Goal: Book appointment/travel/reservation

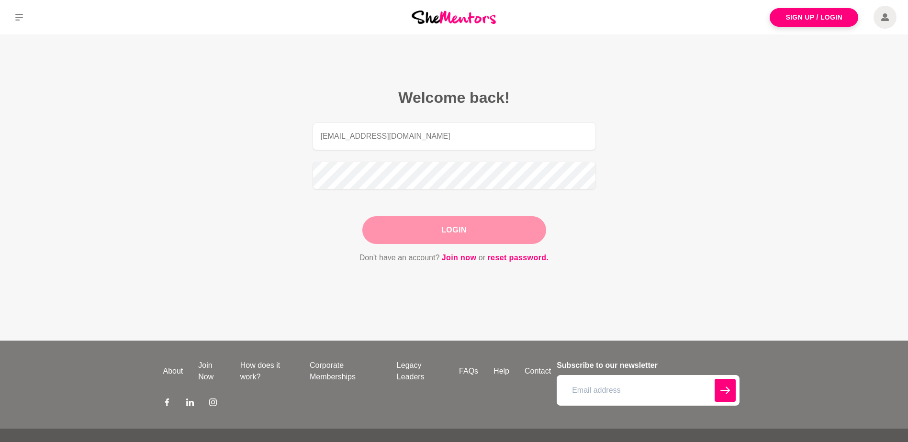
click at [489, 232] on button "Login" at bounding box center [454, 230] width 184 height 28
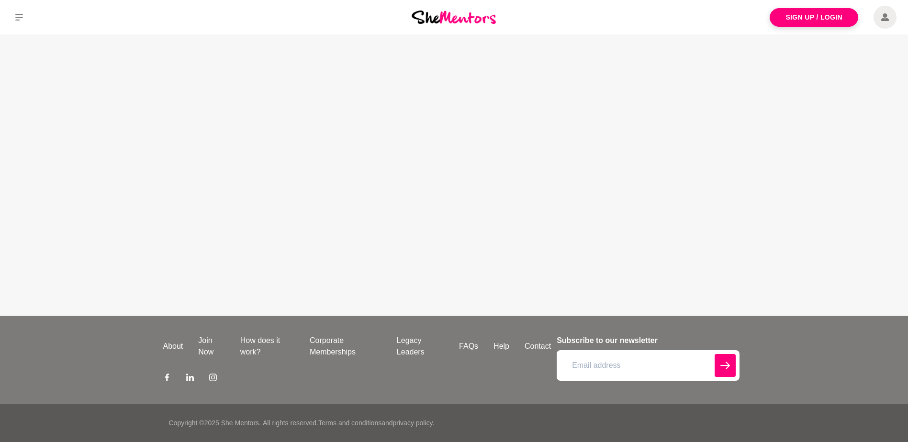
type input "[EMAIL_ADDRESS][DOMAIN_NAME]"
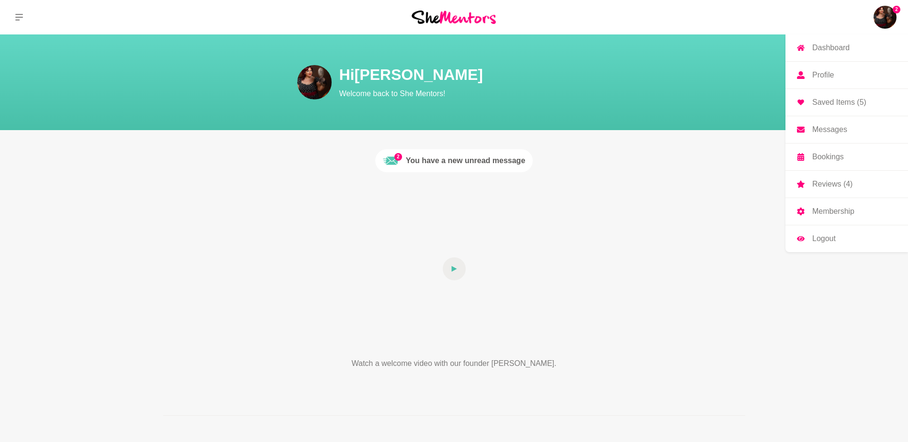
click at [890, 21] on img at bounding box center [884, 17] width 23 height 23
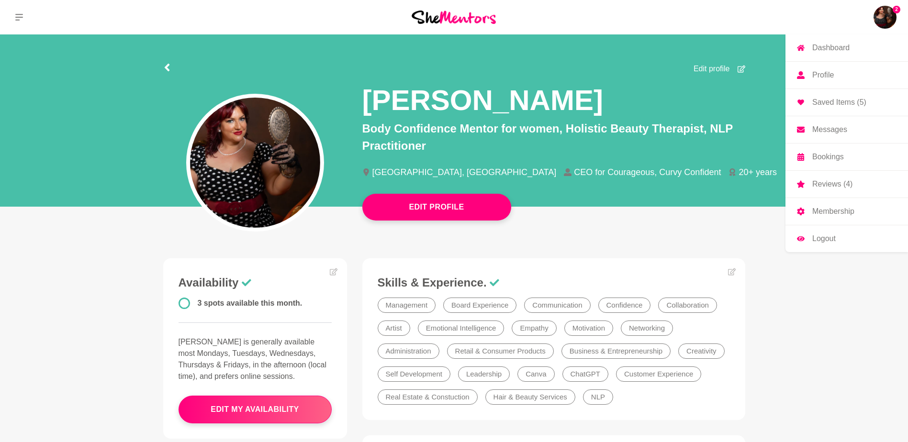
click at [833, 131] on p "Messages" at bounding box center [829, 130] width 35 height 8
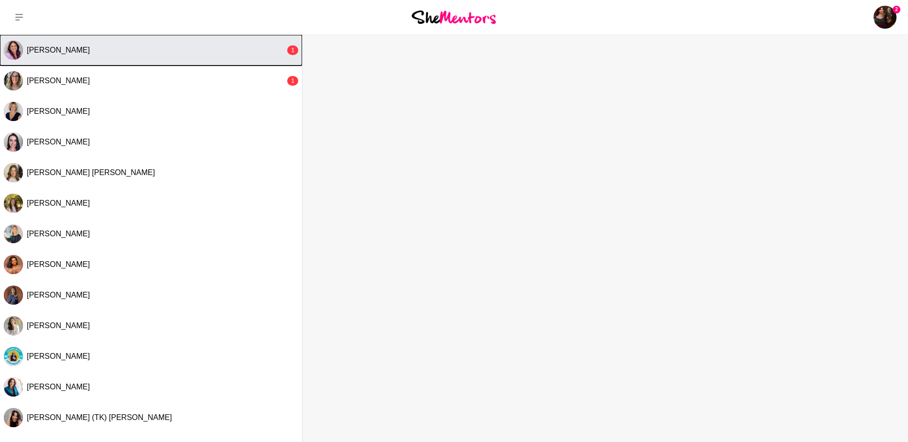
click at [118, 45] on div "[PERSON_NAME]" at bounding box center [156, 50] width 258 height 10
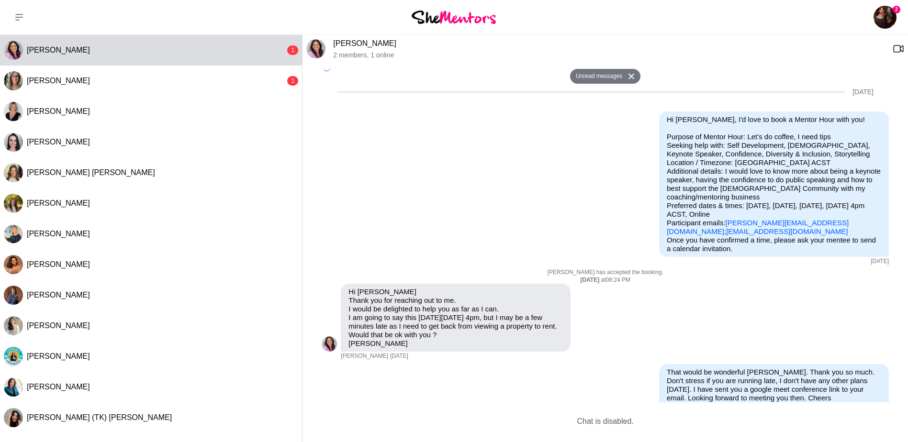
scroll to position [476, 0]
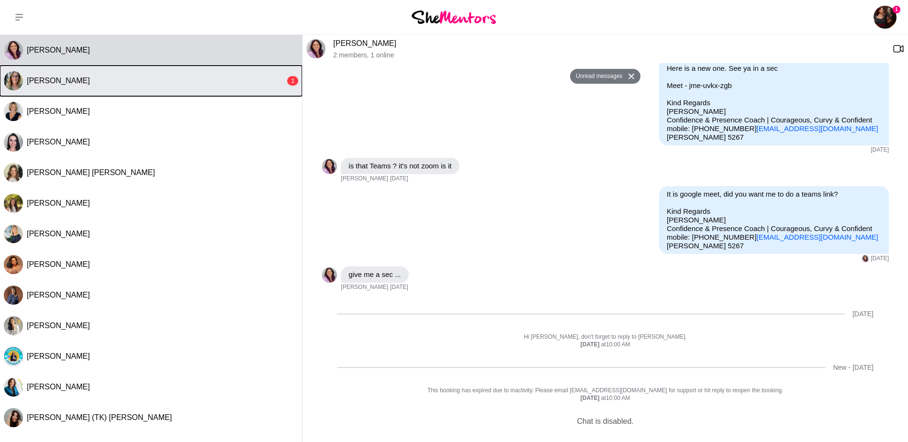
click at [89, 80] on div "[PERSON_NAME]" at bounding box center [156, 81] width 258 height 10
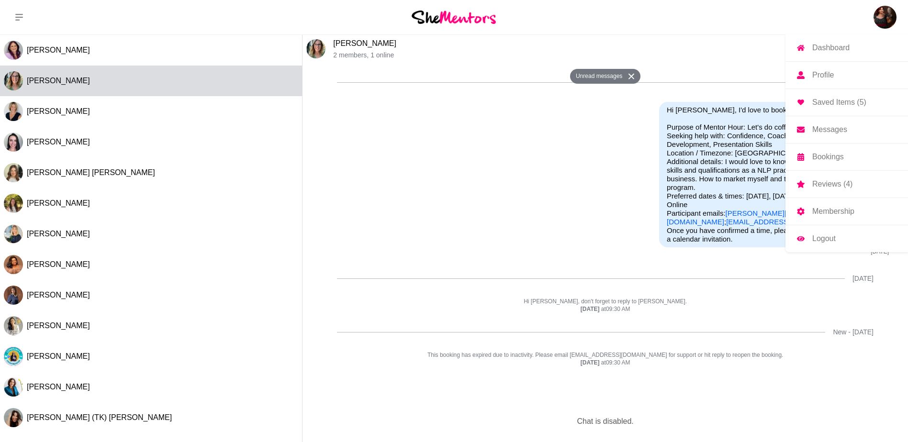
click at [888, 14] on img at bounding box center [884, 17] width 23 height 23
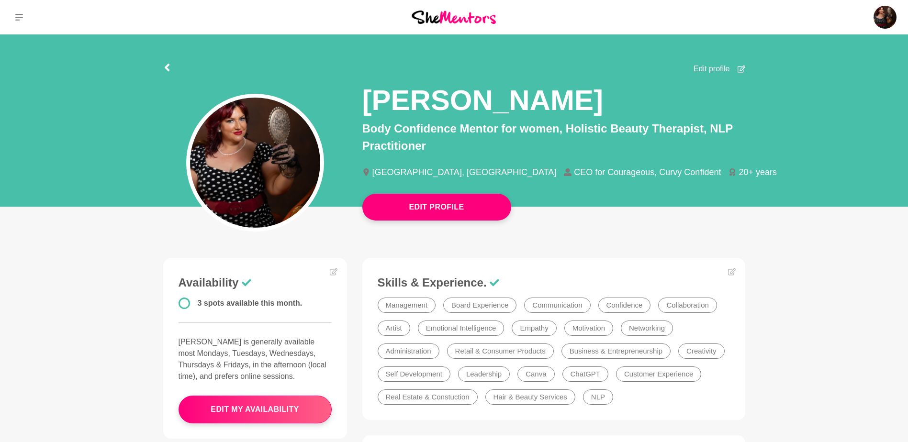
click at [687, 306] on li "Collaboration" at bounding box center [687, 305] width 58 height 15
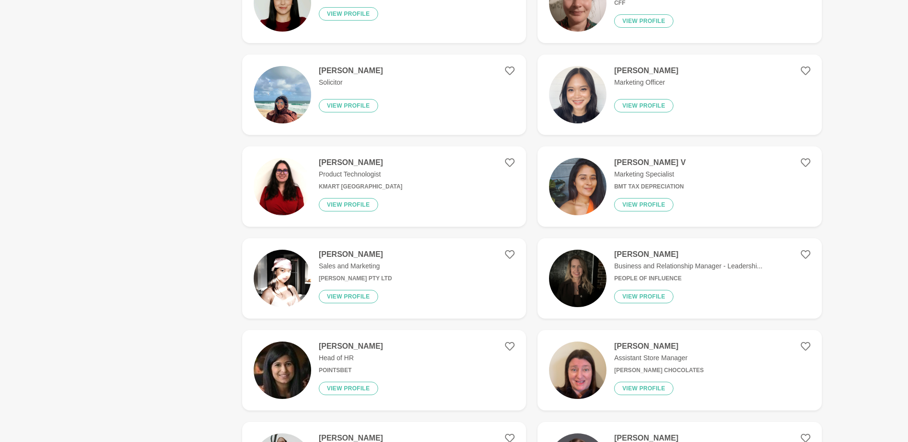
scroll to position [1207, 0]
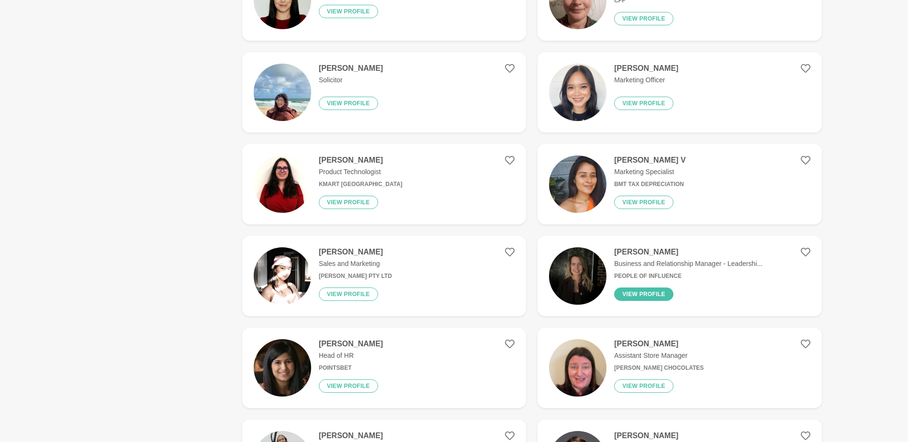
click at [650, 298] on button "View profile" at bounding box center [643, 294] width 59 height 13
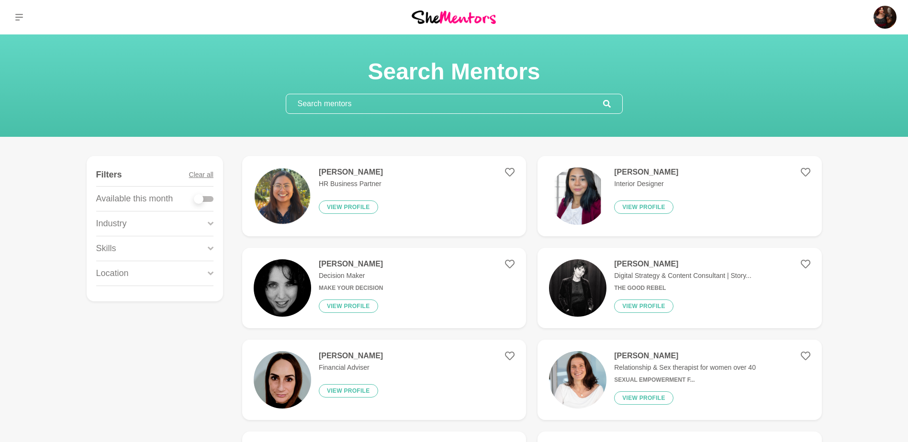
click at [326, 107] on input "text" at bounding box center [444, 103] width 317 height 19
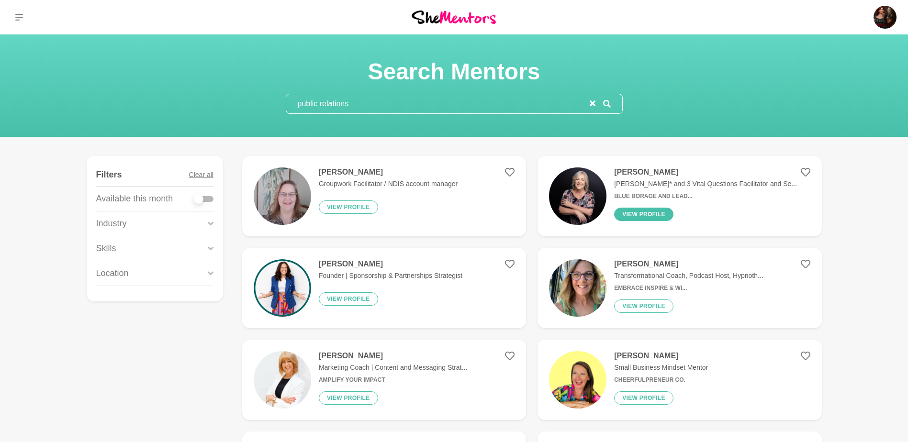
type input "public relations"
click at [643, 212] on button "View profile" at bounding box center [643, 214] width 59 height 13
click at [644, 306] on button "View profile" at bounding box center [643, 306] width 59 height 13
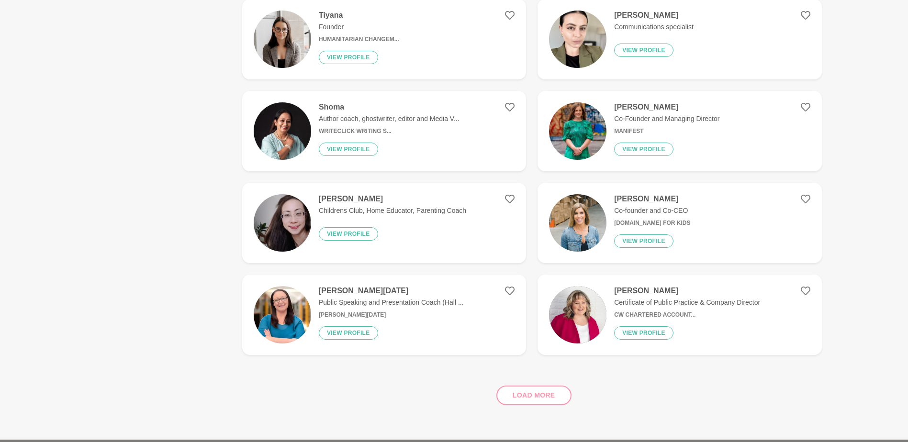
scroll to position [625, 0]
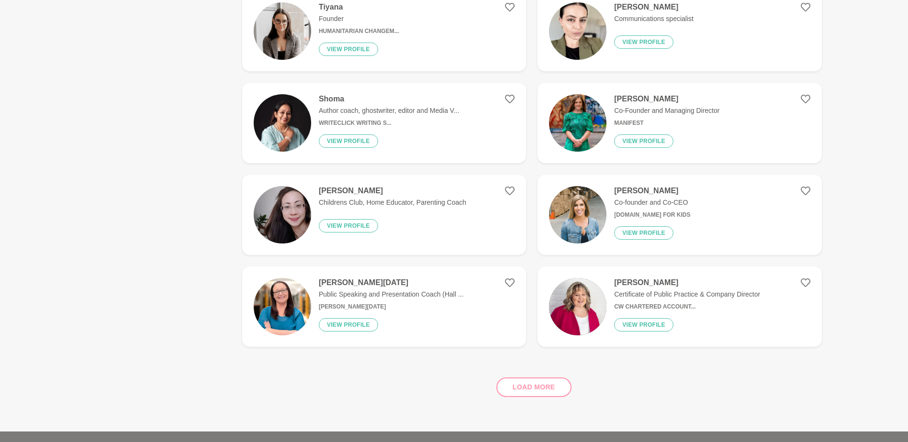
click at [529, 388] on div "Load more" at bounding box center [532, 384] width 580 height 58
click at [538, 389] on div "Load more" at bounding box center [532, 384] width 580 height 58
click at [642, 324] on button "View profile" at bounding box center [643, 324] width 59 height 13
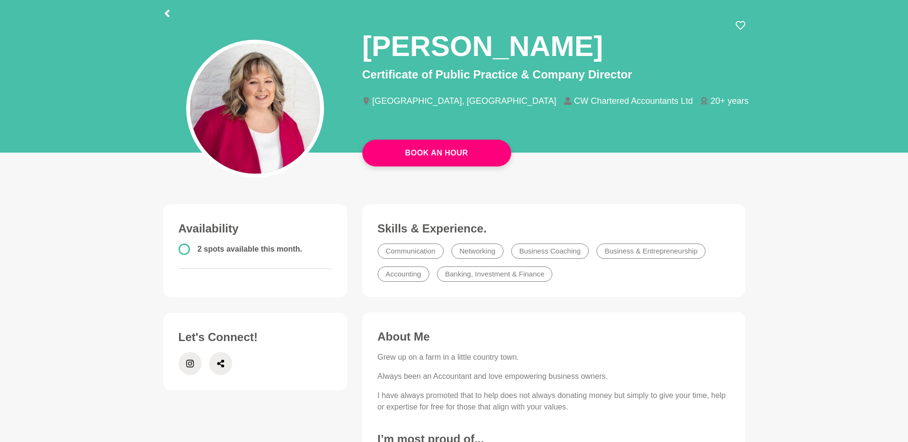
scroll to position [44, 0]
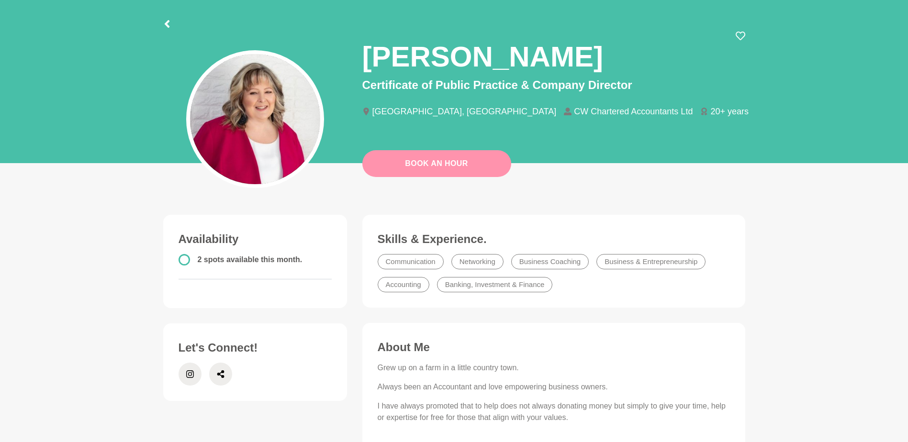
click at [431, 158] on link "Book An Hour" at bounding box center [436, 163] width 149 height 27
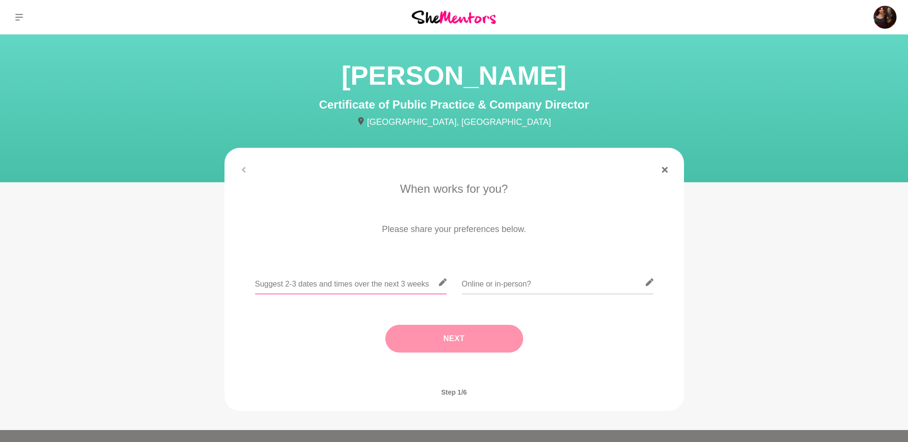
click at [297, 284] on input "text" at bounding box center [350, 282] width 191 height 23
type input "[DATE] 4pm ACST, [DATE] 4pm ACST"
click at [587, 284] on input "text" at bounding box center [557, 282] width 191 height 23
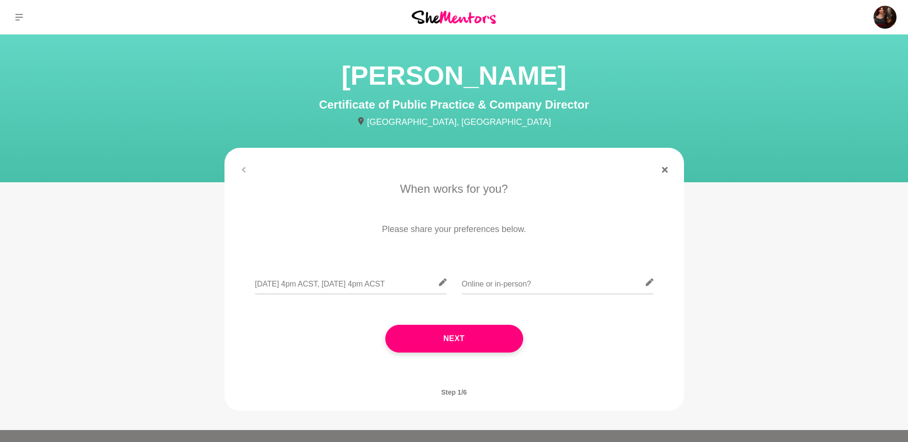
click at [648, 282] on icon at bounding box center [649, 283] width 8 height 8
click at [503, 281] on input "text" at bounding box center [557, 282] width 191 height 23
type input "Online"
click at [405, 344] on button "Next" at bounding box center [454, 339] width 138 height 28
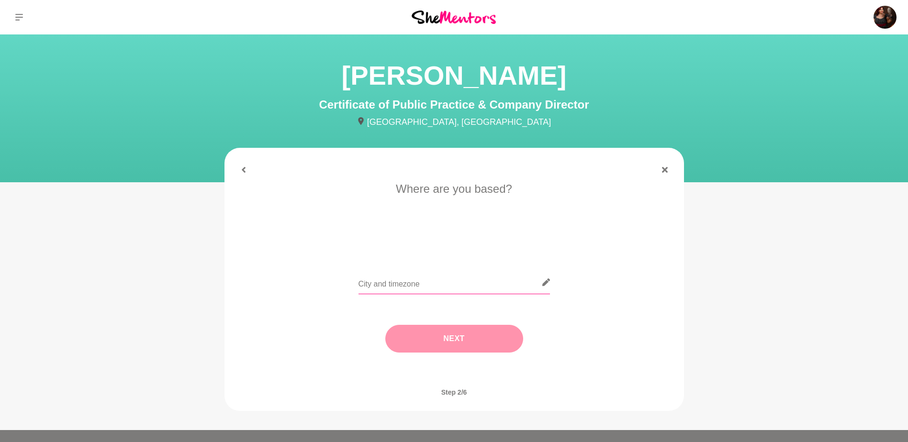
click at [398, 283] on input "text" at bounding box center [453, 282] width 191 height 23
type input "[GEOGRAPHIC_DATA], [GEOGRAPHIC_DATA]"
click at [416, 352] on button "Next" at bounding box center [454, 339] width 138 height 28
click at [491, 245] on li "I need tips" at bounding box center [492, 242] width 49 height 15
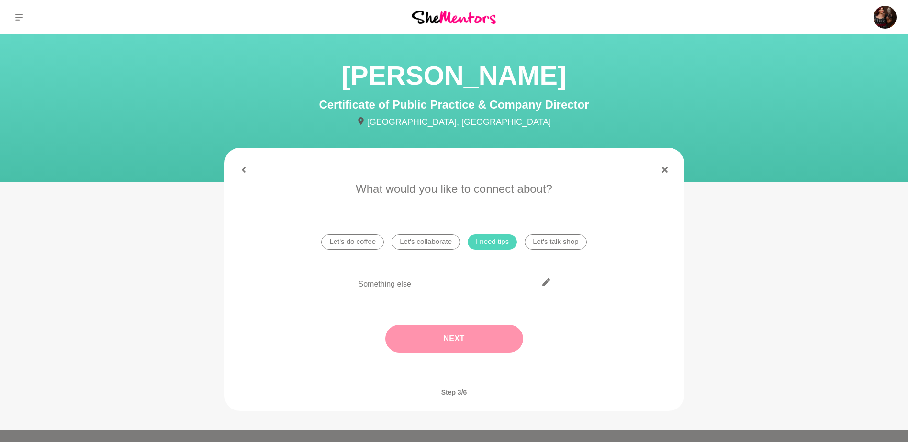
click at [431, 343] on button "Next" at bounding box center [454, 339] width 138 height 28
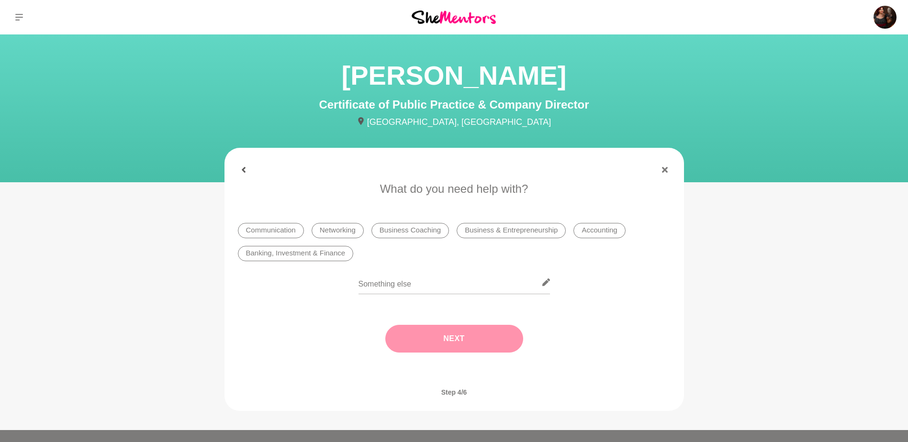
click at [243, 171] on icon at bounding box center [244, 170] width 6 height 6
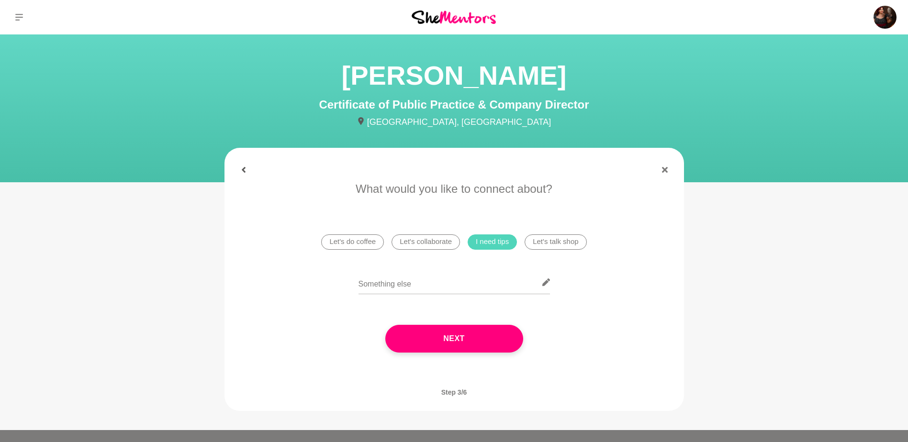
click at [243, 171] on icon at bounding box center [244, 170] width 6 height 6
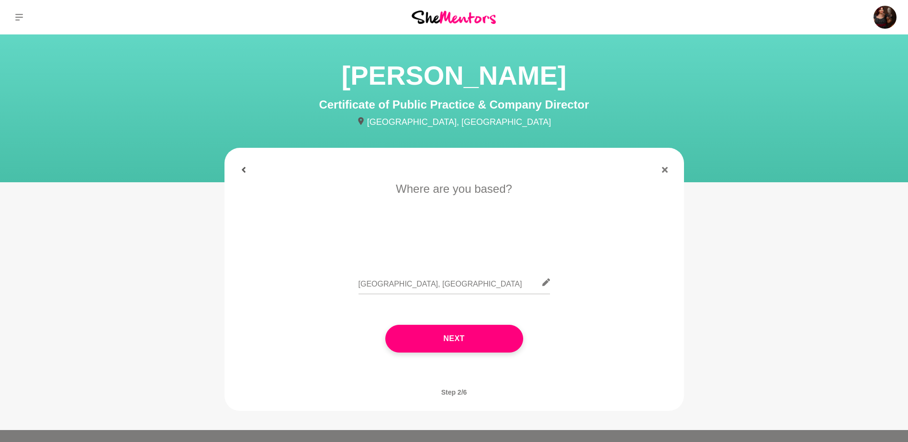
click at [243, 171] on icon at bounding box center [244, 170] width 6 height 6
click at [344, 282] on input "[DATE] 4pm ACST, [DATE] 4pm ACST" at bounding box center [350, 282] width 191 height 23
click at [413, 286] on input "[DATE] 3pm ACST, [DATE] 4pm ACST" at bounding box center [350, 282] width 191 height 23
click at [417, 286] on input "[DATE] 3pm ACST, [DATE] 4pm ACST" at bounding box center [350, 282] width 191 height 23
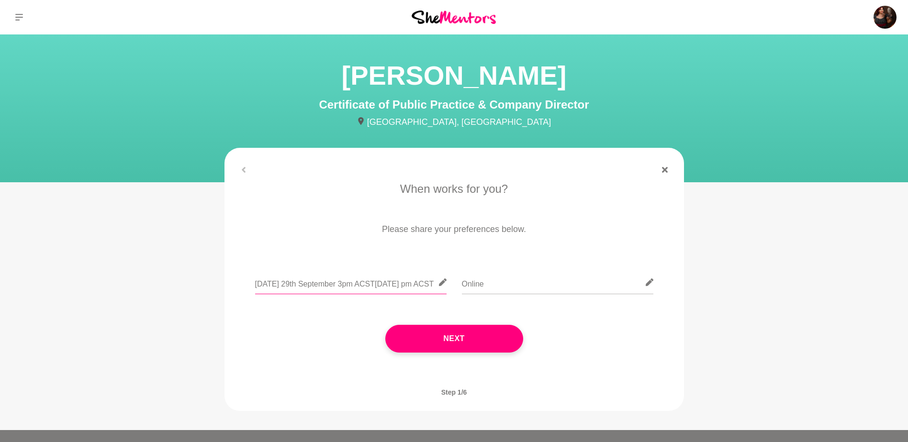
scroll to position [0, 52]
type input "[DATE] 3pm ACST, [DATE] 3pm ACST"
click at [470, 341] on button "Next" at bounding box center [454, 339] width 138 height 28
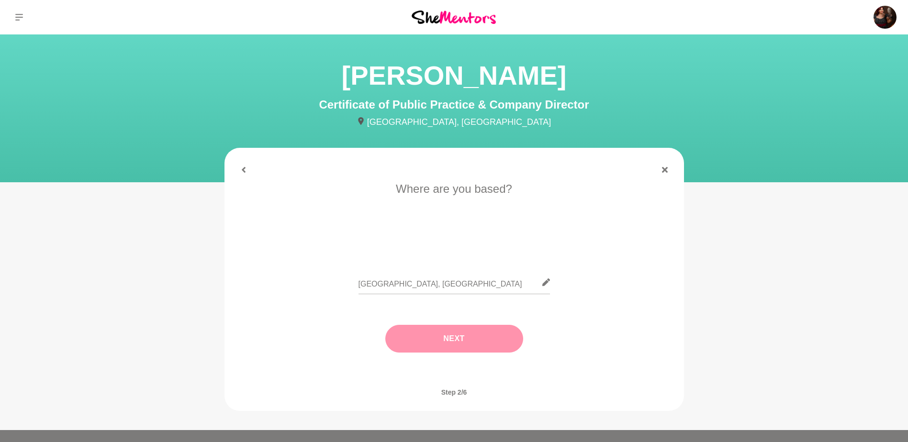
click at [464, 344] on button "Next" at bounding box center [454, 339] width 138 height 28
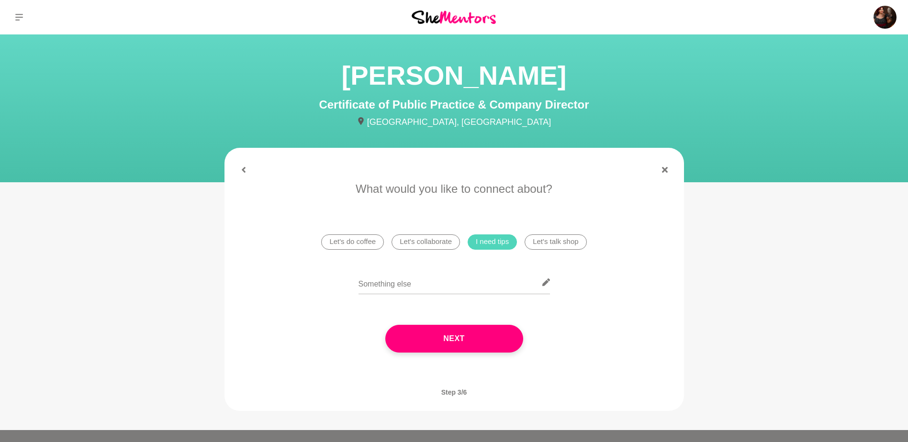
click at [464, 344] on button "Next" at bounding box center [454, 339] width 138 height 28
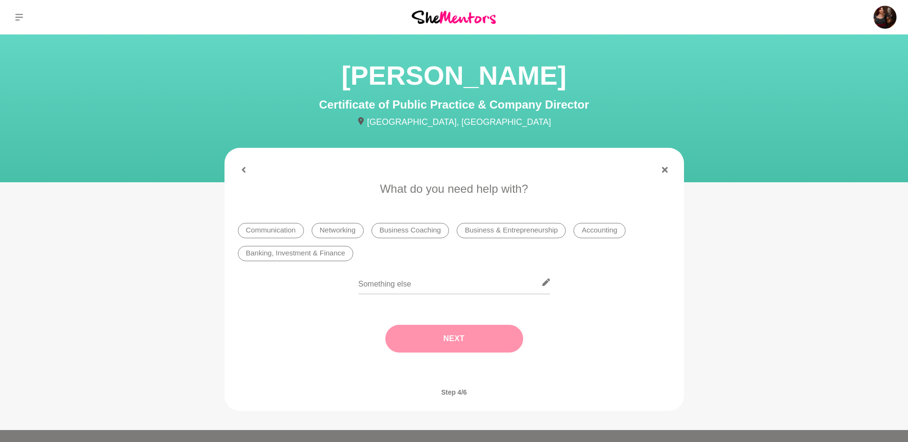
click at [496, 227] on li "Business & Entrepreneurship" at bounding box center [511, 230] width 109 height 15
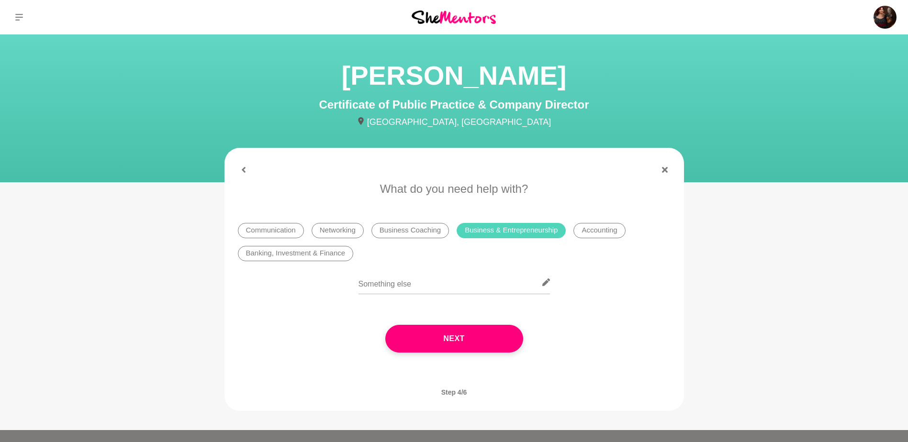
click at [540, 232] on li "Business & Entrepreneurship" at bounding box center [511, 230] width 109 height 15
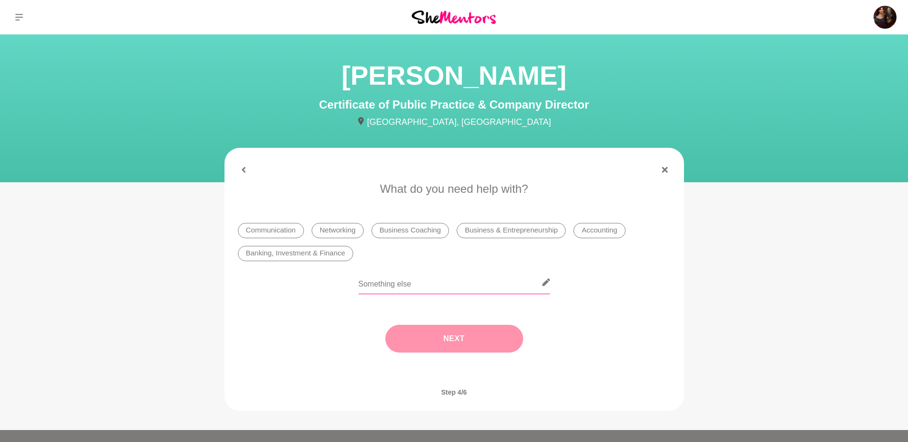
click at [401, 284] on input "text" at bounding box center [453, 282] width 191 height 23
type input "PR and Public Speaking"
click at [414, 342] on button "Next" at bounding box center [454, 339] width 138 height 28
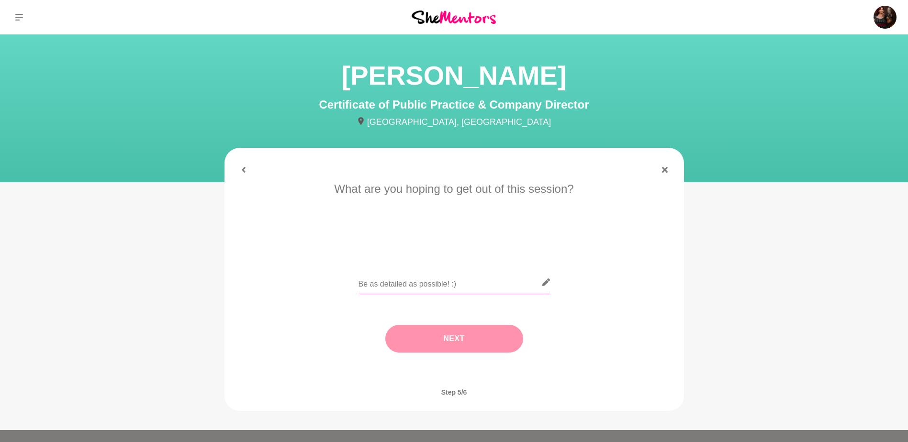
click at [364, 292] on input "text" at bounding box center [453, 282] width 191 height 23
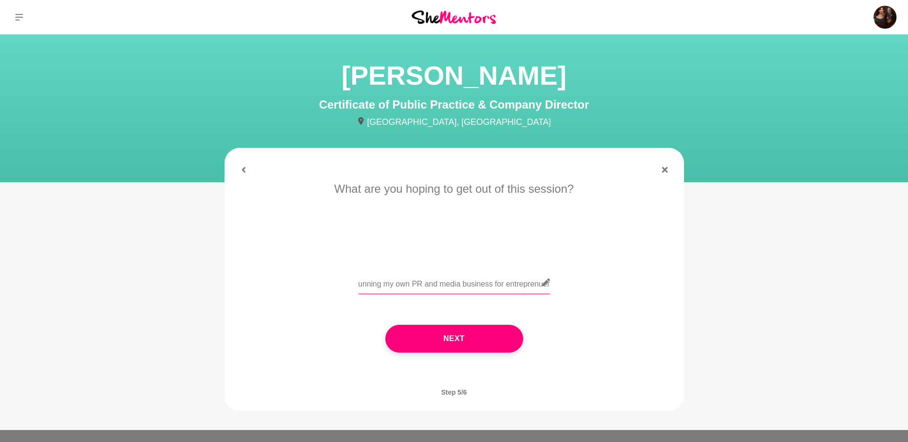
scroll to position [0, 270]
type input "I would love so tips on public speaking for events and PR. I would like to star…"
click at [446, 341] on button "Next" at bounding box center [454, 339] width 138 height 28
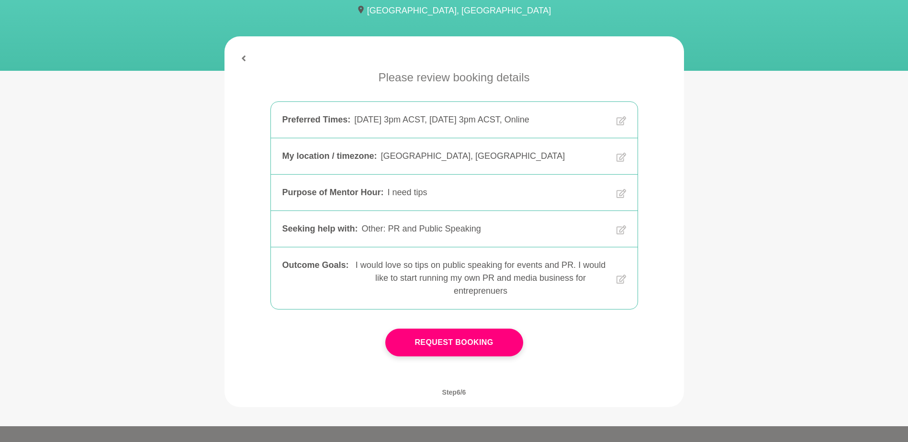
scroll to position [114, 0]
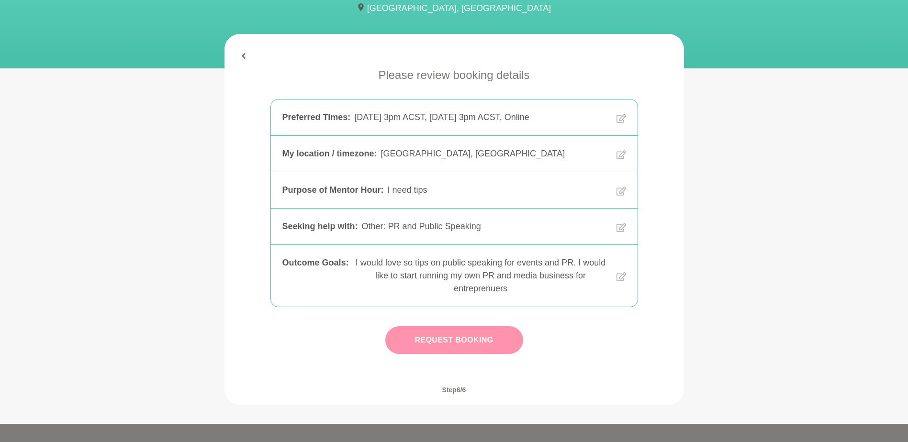
click at [454, 354] on button "Request Booking" at bounding box center [454, 340] width 138 height 28
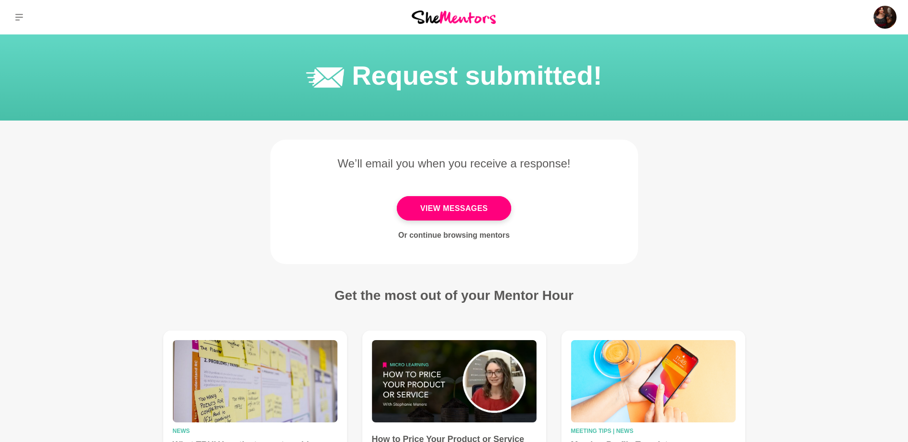
click at [450, 17] on img at bounding box center [454, 17] width 84 height 13
